Goal: Book appointment/travel/reservation

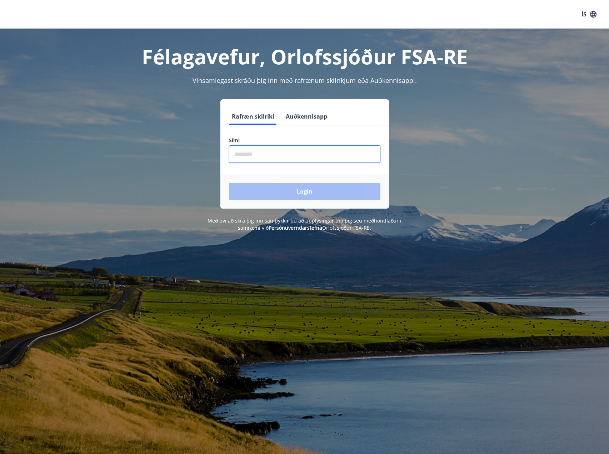
click at [337, 162] on input "phone" at bounding box center [304, 153] width 151 height 17
type input "********"
click at [293, 188] on button "Login" at bounding box center [304, 191] width 151 height 17
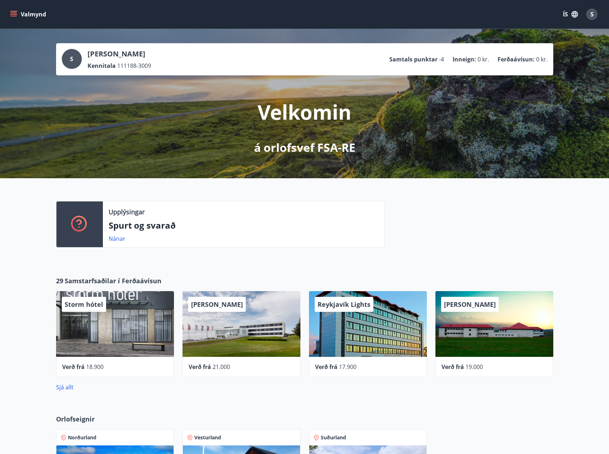
click at [11, 9] on button "Valmynd" at bounding box center [29, 14] width 40 height 13
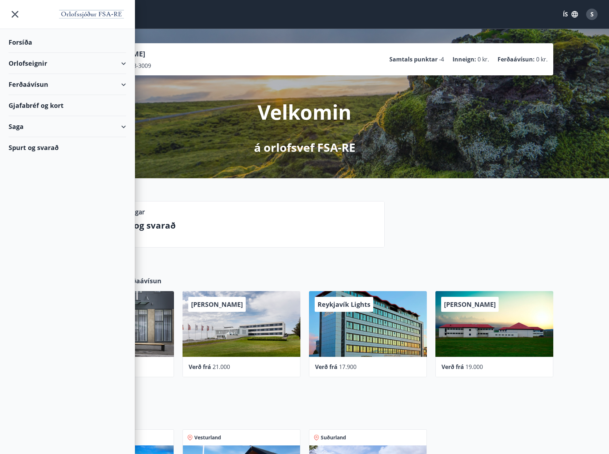
click at [100, 66] on div "Orlofseignir" at bounding box center [67, 63] width 117 height 21
click at [21, 84] on div "Framboð" at bounding box center [67, 81] width 106 height 15
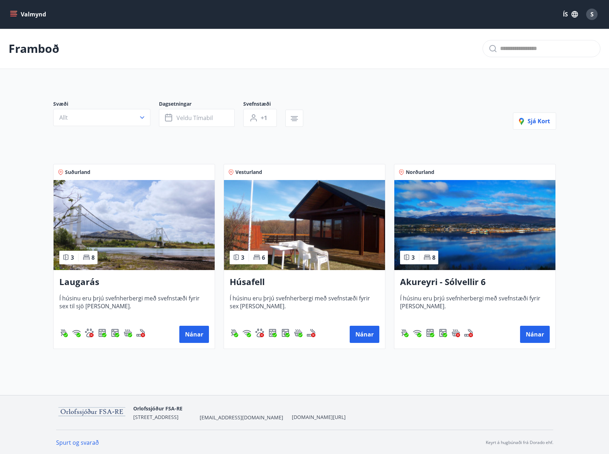
scroll to position [1, 0]
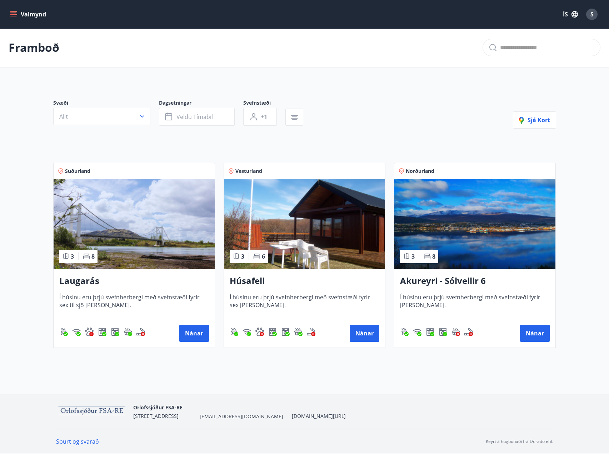
click at [499, 260] on img at bounding box center [474, 224] width 161 height 90
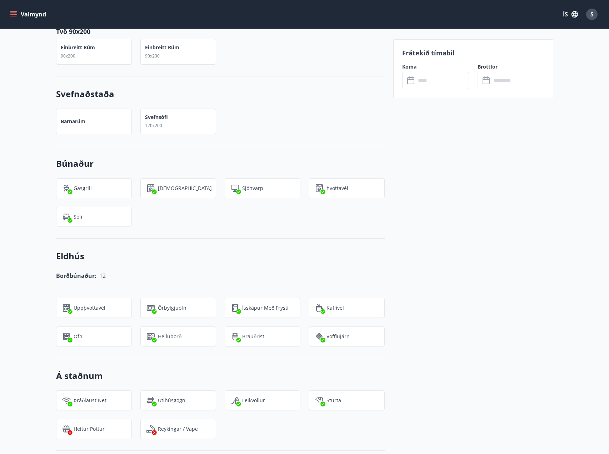
scroll to position [429, 0]
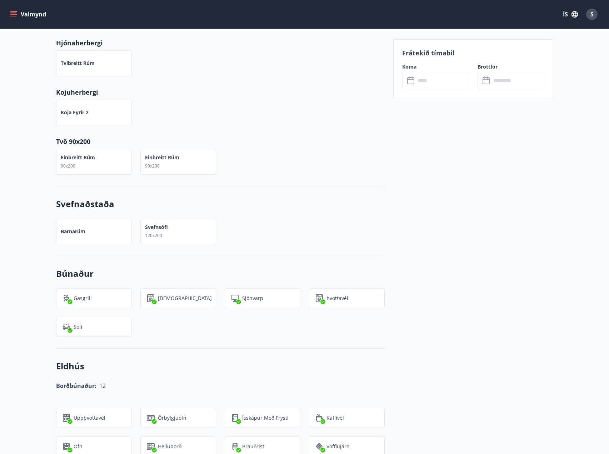
click at [454, 80] on input "text" at bounding box center [442, 80] width 53 height 17
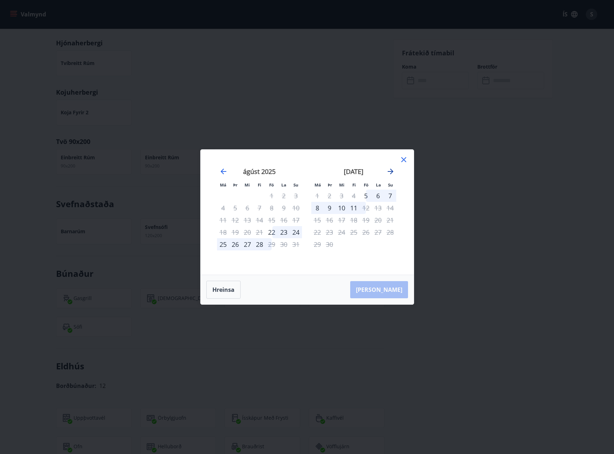
click at [390, 171] on icon "Move forward to switch to the next month." at bounding box center [391, 172] width 6 height 6
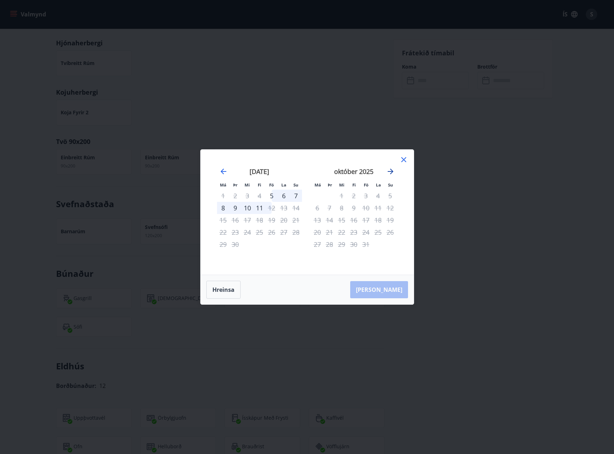
click at [390, 171] on icon "Move forward to switch to the next month." at bounding box center [391, 172] width 6 height 6
click at [402, 159] on icon at bounding box center [404, 159] width 9 height 9
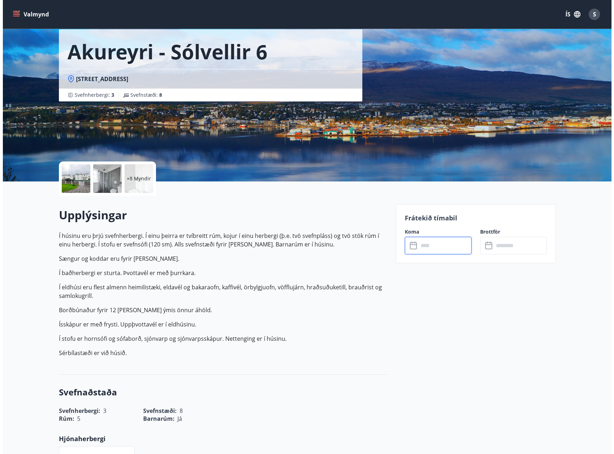
scroll to position [0, 0]
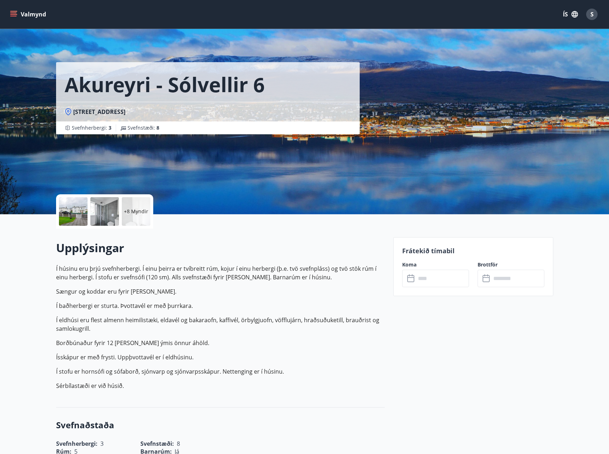
click at [85, 212] on div at bounding box center [73, 211] width 29 height 29
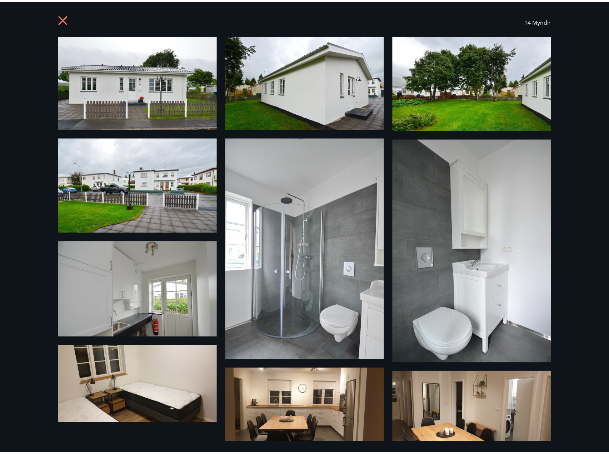
scroll to position [14, 0]
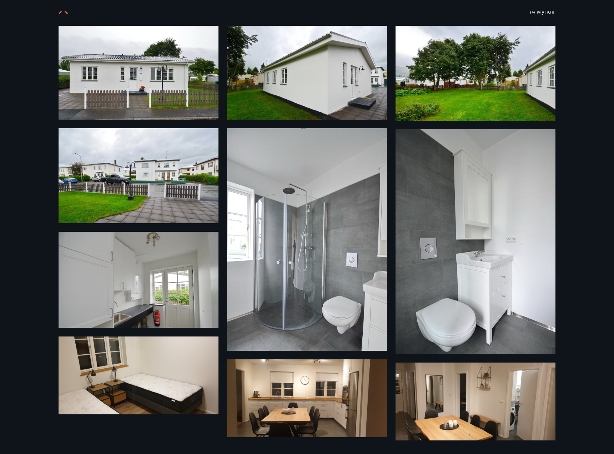
click at [24, 44] on div "14 Myndir" at bounding box center [307, 227] width 614 height 454
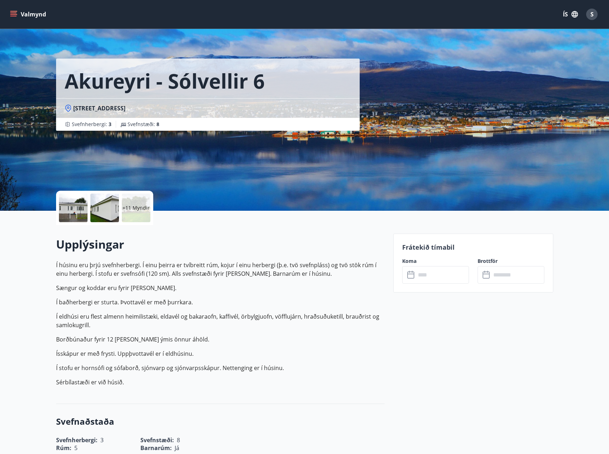
scroll to position [0, 0]
